Goal: Use online tool/utility: Utilize a website feature to perform a specific function

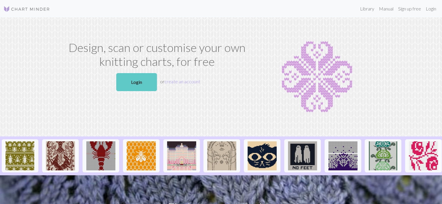
click at [149, 86] on link "Login" at bounding box center [136, 82] width 41 height 18
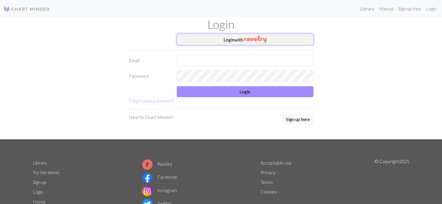
click at [190, 36] on button "Login with" at bounding box center [245, 40] width 137 height 12
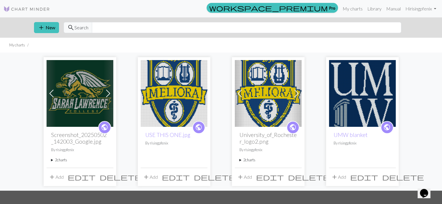
click at [85, 71] on img at bounding box center [79, 93] width 67 height 67
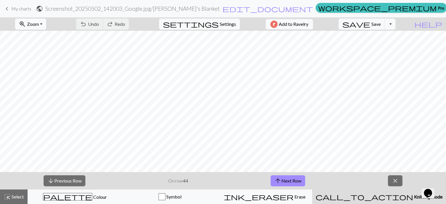
click at [37, 27] on button "zoom_in Zoom Zoom" at bounding box center [30, 24] width 31 height 11
click at [37, 35] on button "Fit all" at bounding box center [38, 36] width 46 height 9
click at [385, 22] on button "save Save Save" at bounding box center [362, 24] width 46 height 11
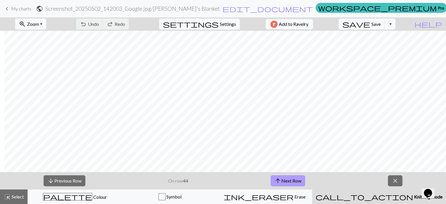
click at [291, 181] on button "arrow_upward Next Row" at bounding box center [288, 180] width 35 height 11
click at [70, 179] on button "arrow_downward Previous Row" at bounding box center [65, 180] width 42 height 11
click at [381, 24] on span "Save" at bounding box center [376, 24] width 9 height 6
click at [296, 183] on button "arrow_upward Next Row" at bounding box center [288, 180] width 35 height 11
click at [381, 24] on span "Save" at bounding box center [376, 24] width 9 height 6
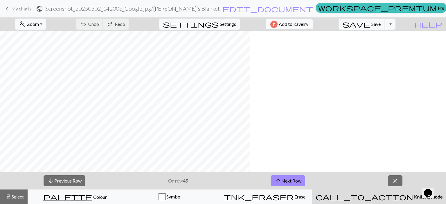
scroll to position [232, 0]
click at [381, 22] on span "Save" at bounding box center [376, 24] width 9 height 6
